Goal: Check status: Check status

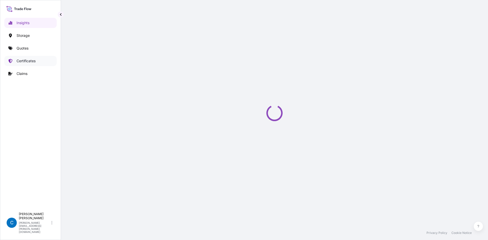
select select "2025"
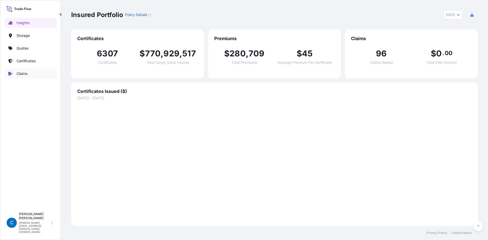
click at [17, 73] on p "Claims" at bounding box center [22, 73] width 11 height 5
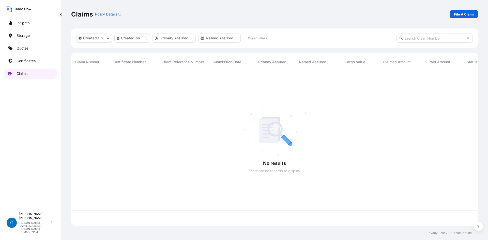
scroll to position [154, 403]
click at [16, 59] on link "Certificates" at bounding box center [30, 61] width 52 height 10
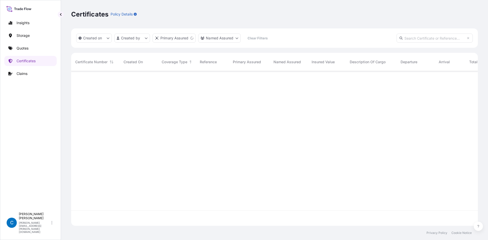
scroll to position [154, 403]
paste input "31615-161"
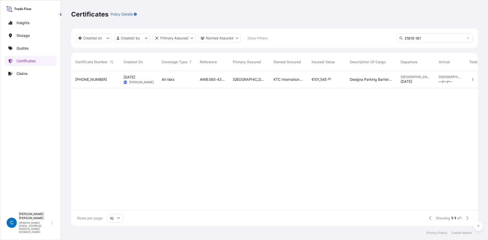
type input "31615-161"
click at [79, 81] on span "[PHONE_NUMBER]" at bounding box center [91, 79] width 32 height 5
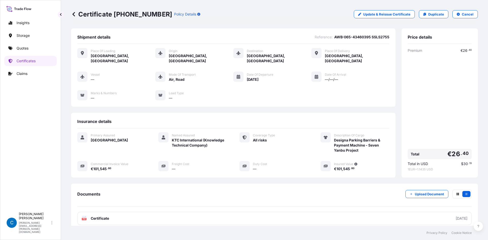
click at [174, 15] on p "Policy Details" at bounding box center [185, 14] width 22 height 5
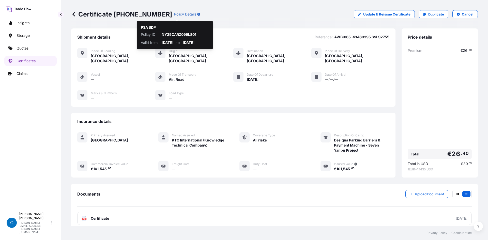
scroll to position [98, 387]
click at [197, 15] on icon "button" at bounding box center [198, 14] width 3 height 3
